Goal: Transaction & Acquisition: Purchase product/service

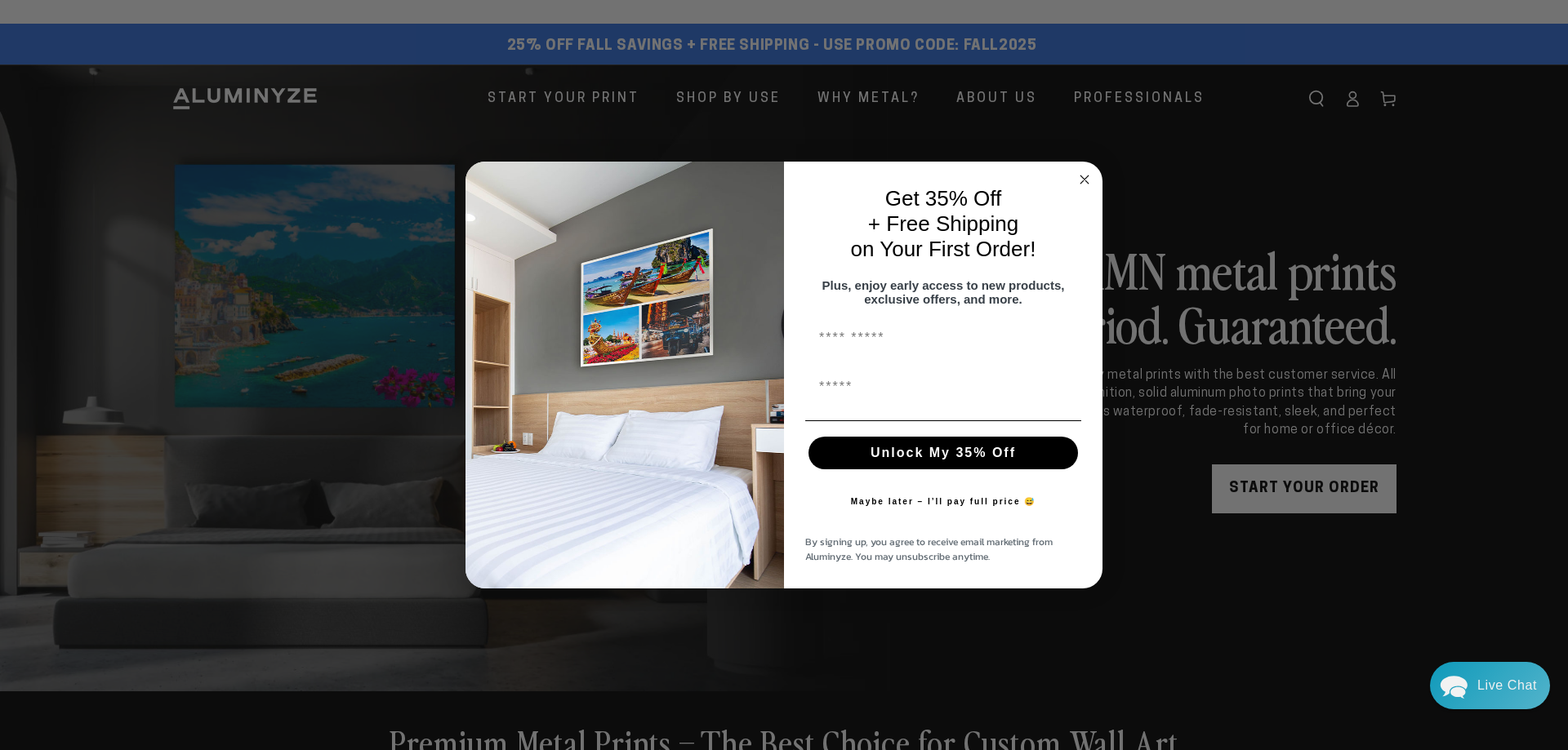
click at [1079, 170] on circle "Close dialog" at bounding box center [1085, 179] width 19 height 19
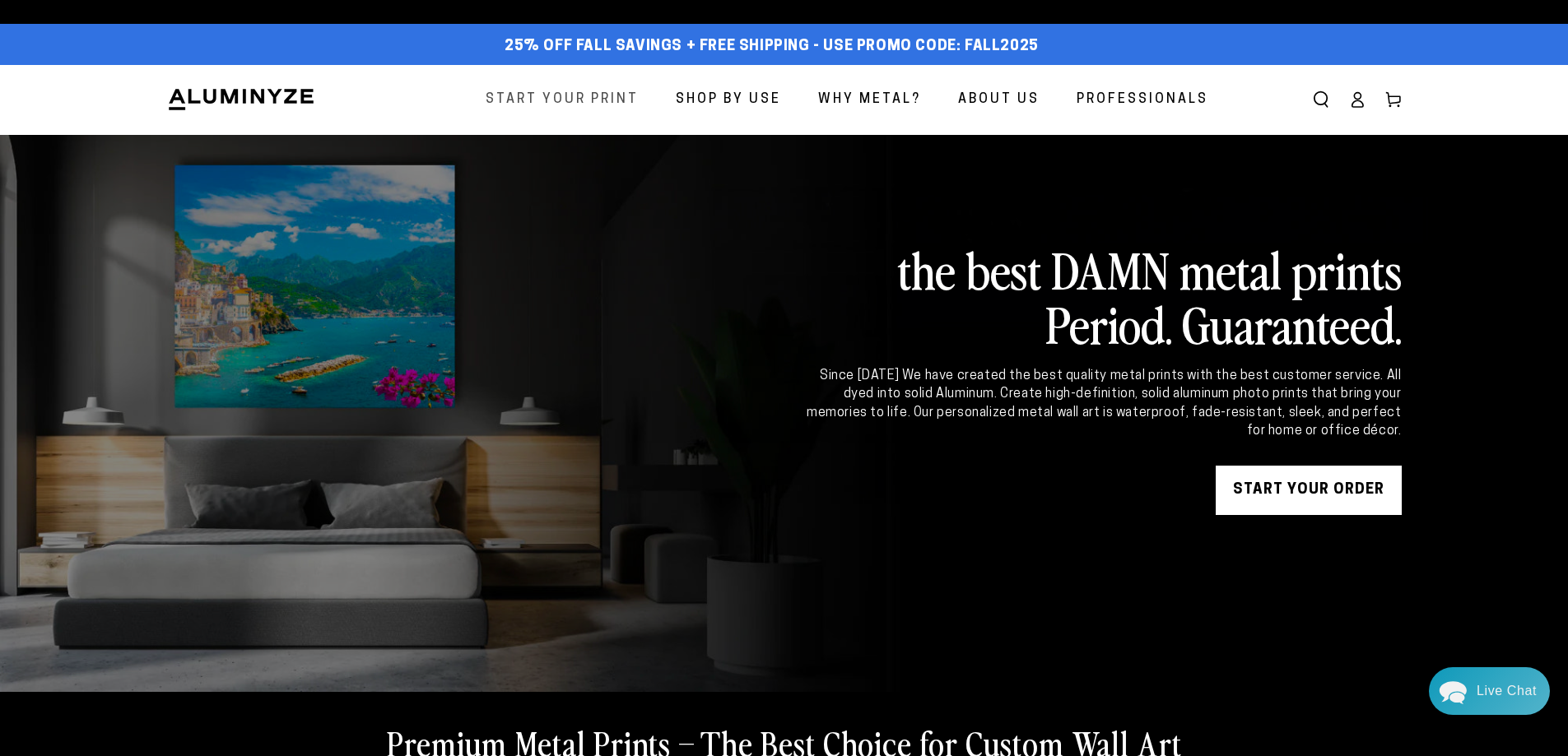
click at [566, 90] on span "Start Your Print" at bounding box center [562, 100] width 153 height 24
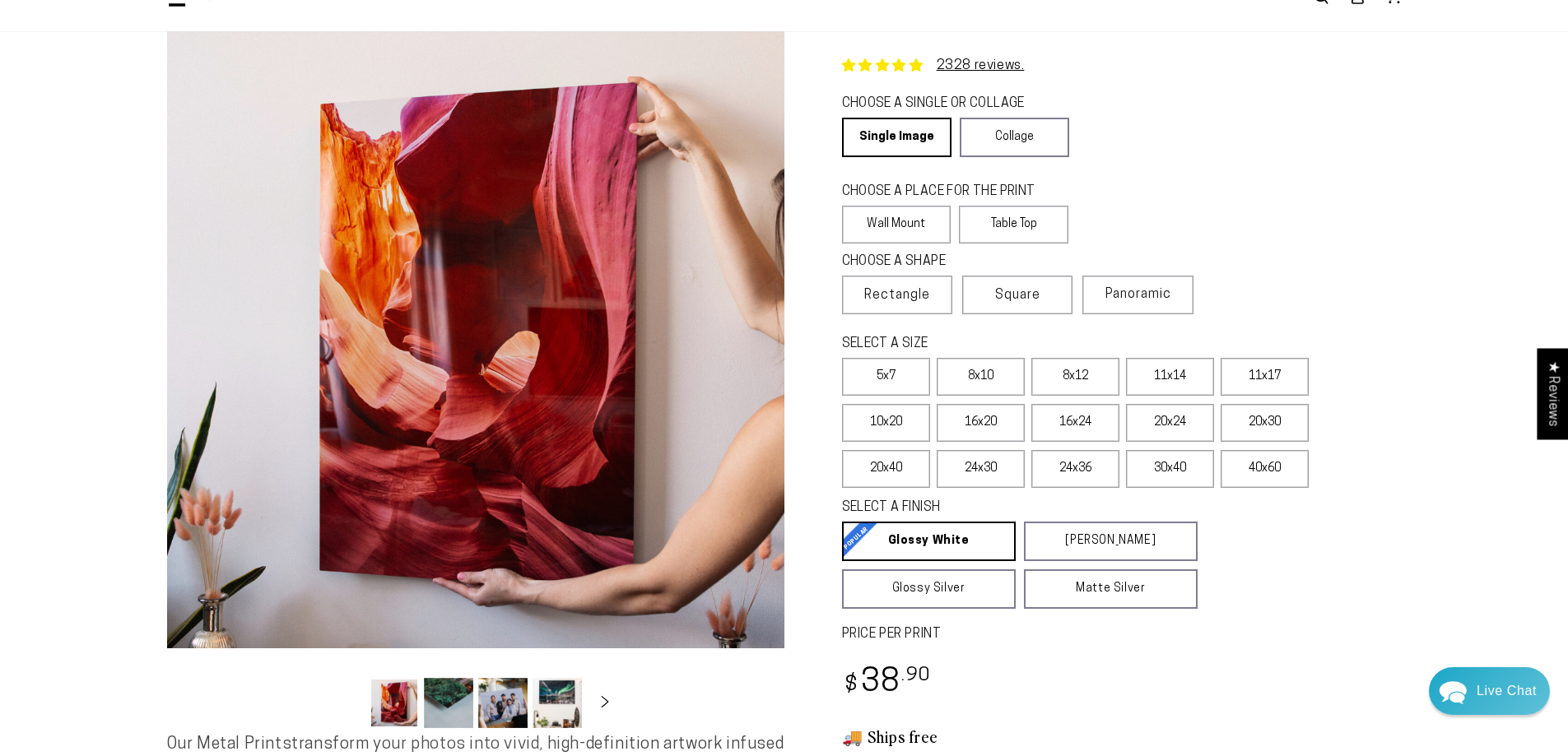
scroll to position [165, 0]
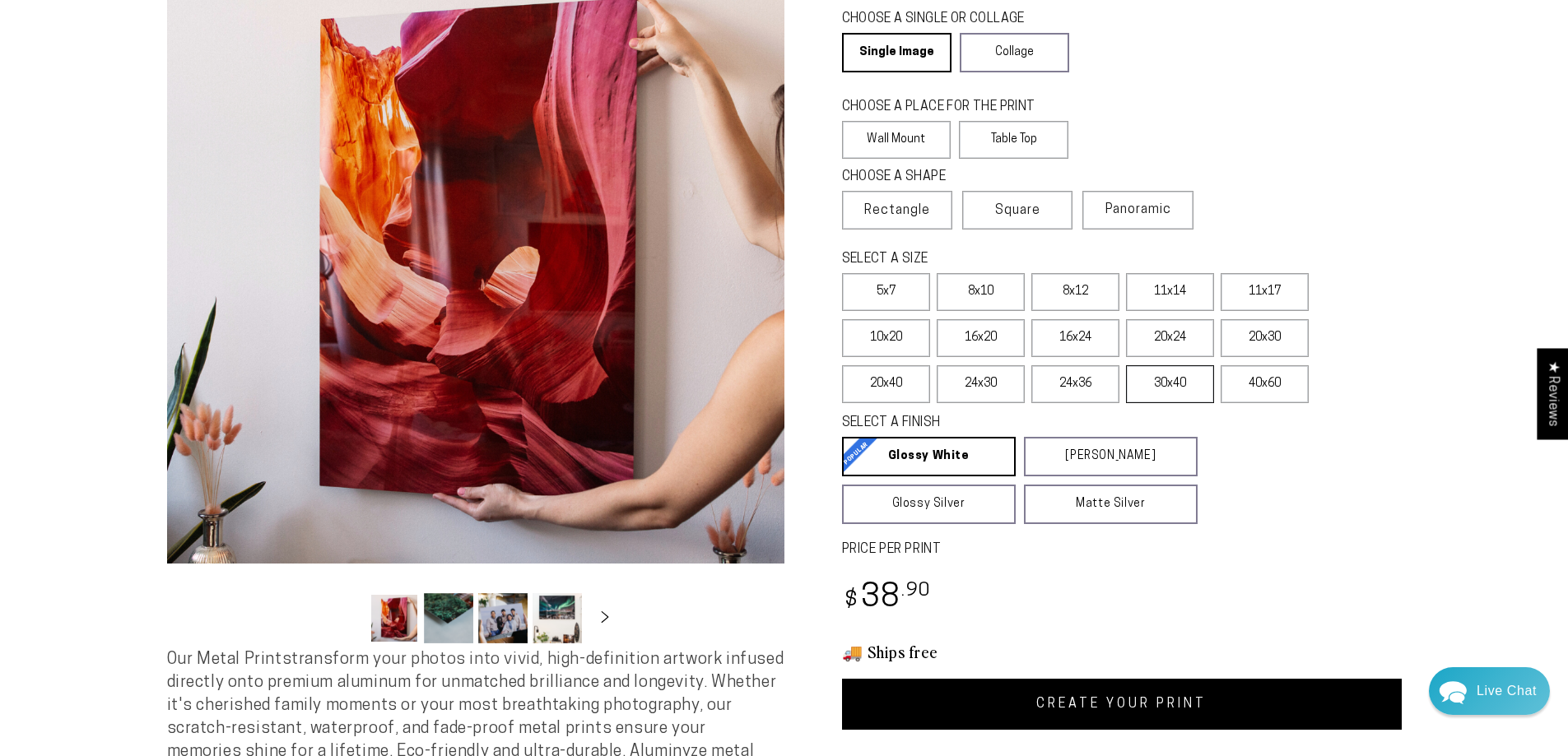
click at [1176, 385] on label "30x40" at bounding box center [1170, 385] width 88 height 38
